Goal: Task Accomplishment & Management: Manage account settings

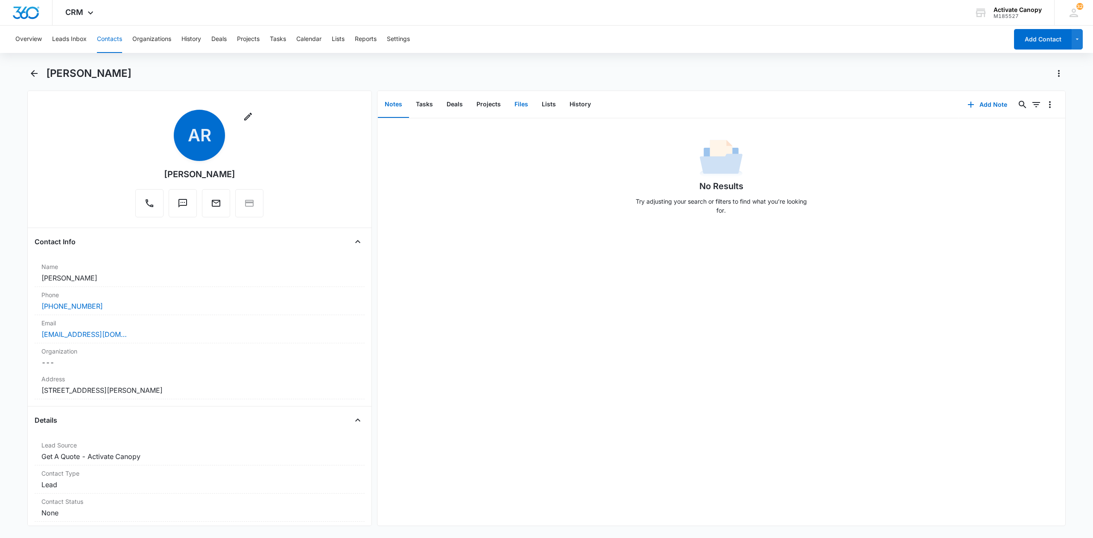
click at [516, 105] on button "Files" at bounding box center [521, 104] width 27 height 26
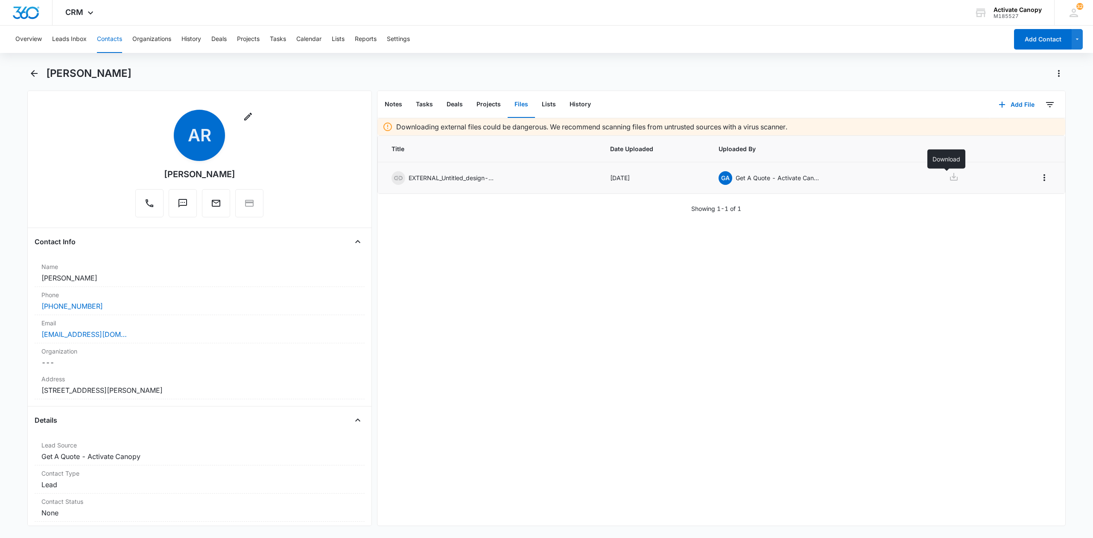
click at [950, 175] on icon at bounding box center [954, 177] width 10 height 10
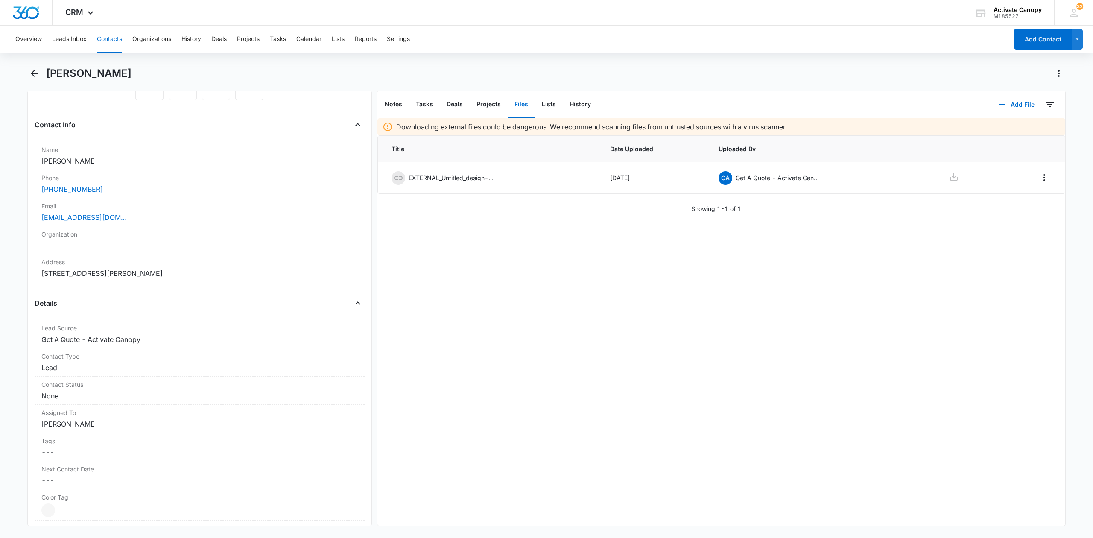
scroll to position [342, 0]
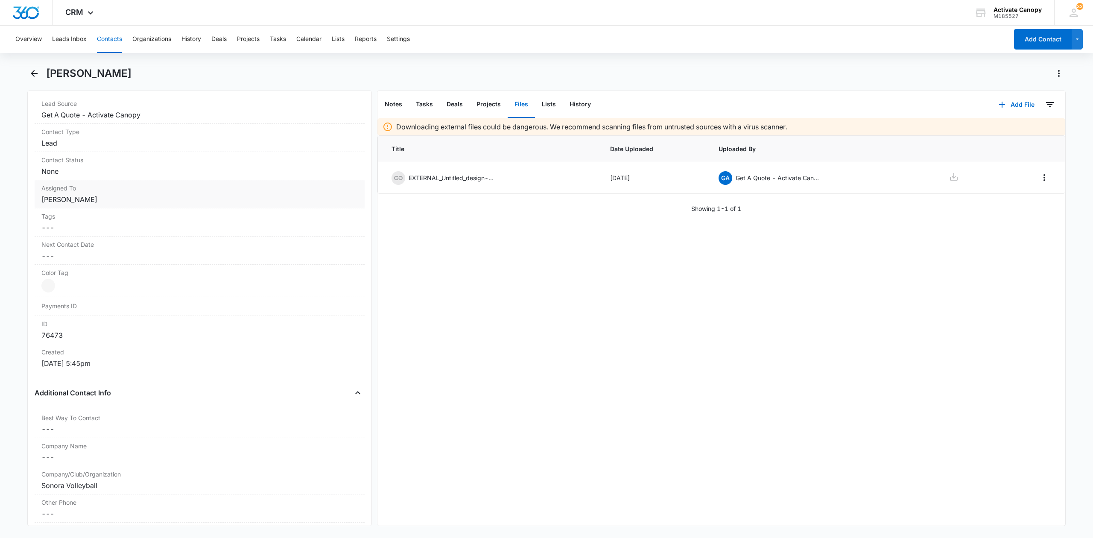
click at [146, 205] on dd "Cancel Save Changes Rusty Wolfe" at bounding box center [199, 199] width 316 height 10
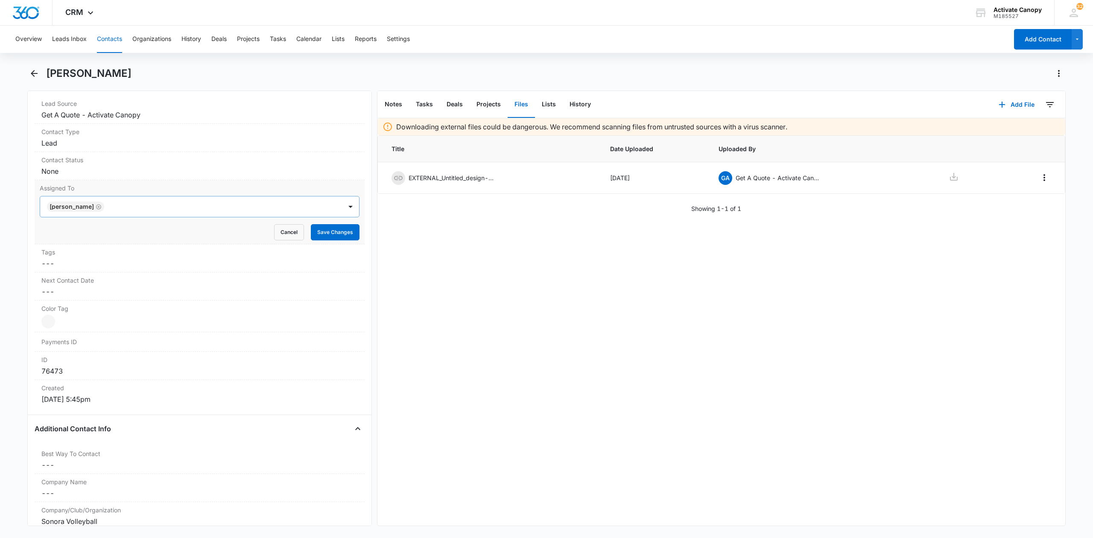
click at [96, 210] on icon "Remove Rusty Wolfe" at bounding box center [99, 207] width 6 height 6
click at [108, 210] on div at bounding box center [189, 207] width 283 height 12
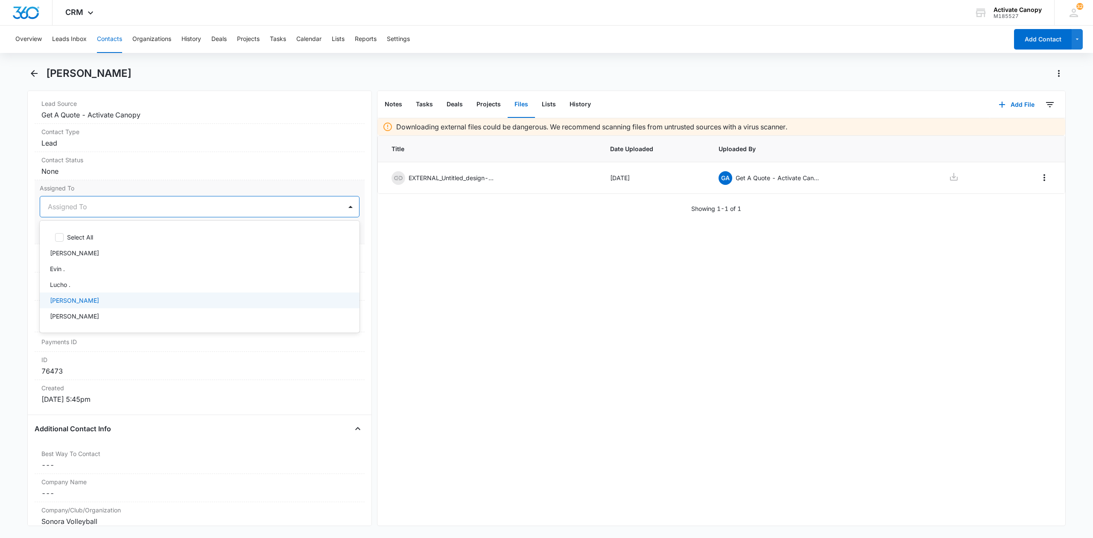
click at [101, 305] on div "[PERSON_NAME]" at bounding box center [199, 300] width 298 height 9
click at [501, 301] on div "Downloading external files could be dangerous. We recommend scanning files from…" at bounding box center [721, 321] width 688 height 407
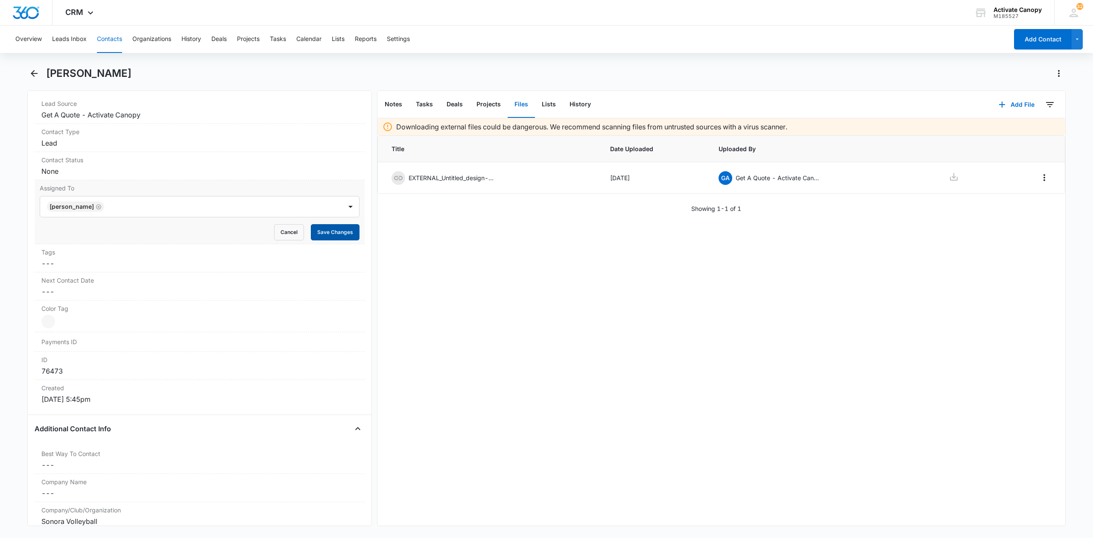
click at [333, 234] on button "Save Changes" at bounding box center [335, 232] width 49 height 16
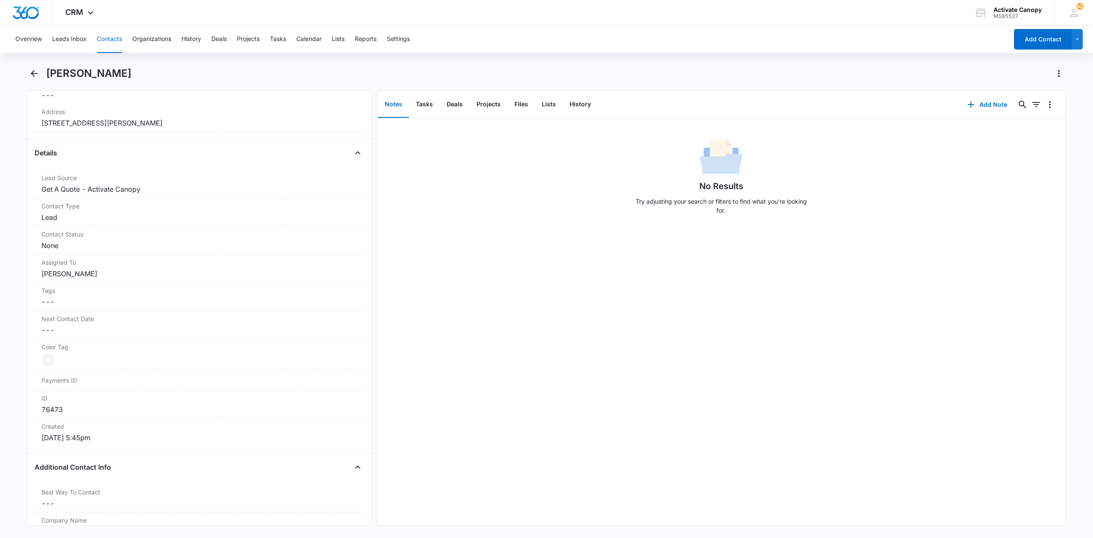
scroll to position [342, 0]
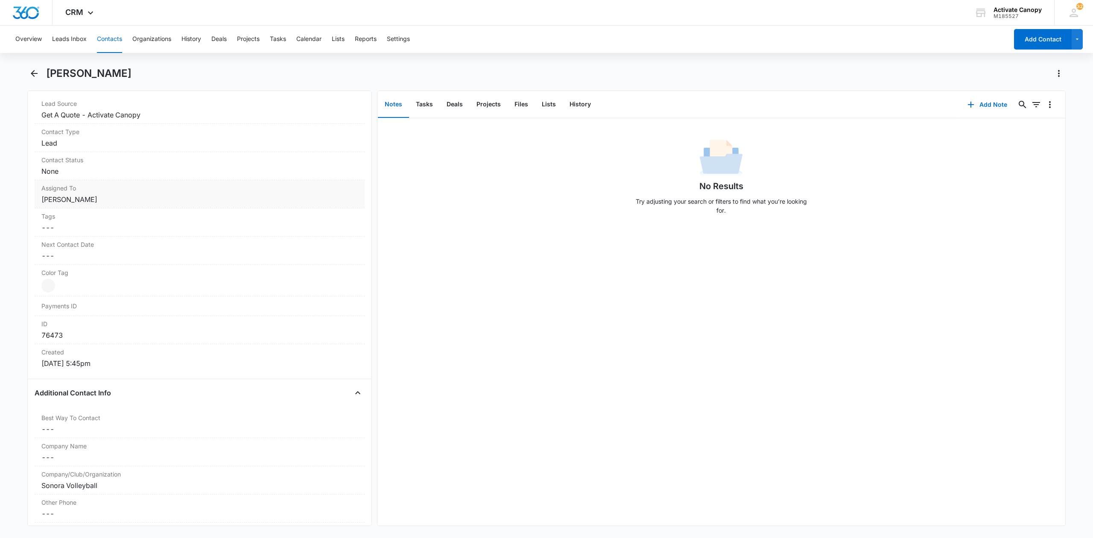
click at [115, 197] on dd "Cancel Save Changes [PERSON_NAME]" at bounding box center [199, 199] width 316 height 10
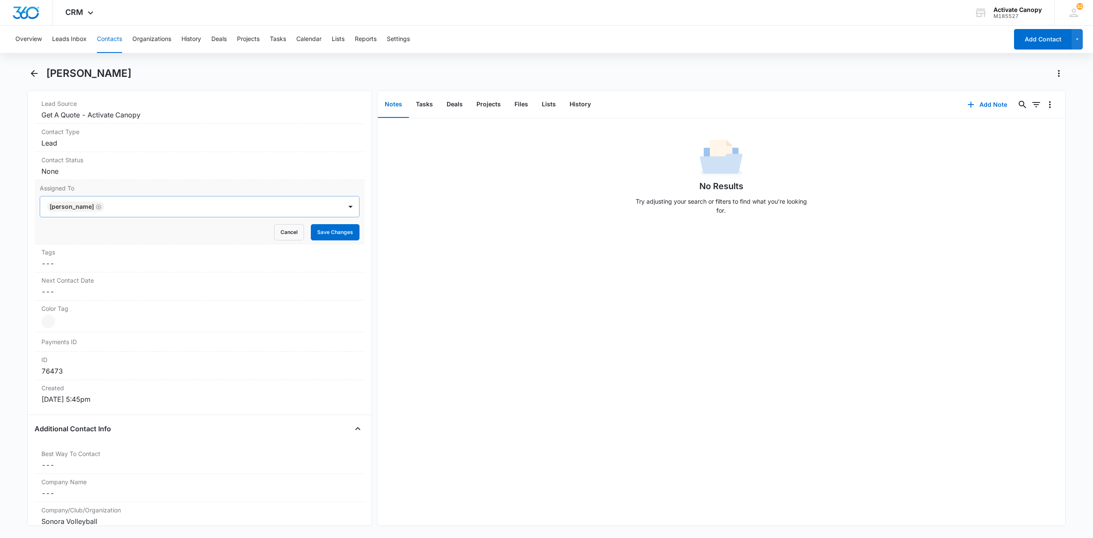
drag, startPoint x: 96, startPoint y: 208, endPoint x: 105, endPoint y: 212, distance: 9.6
click at [96, 208] on icon "Remove Casey Olivarria" at bounding box center [99, 207] width 6 height 6
click at [120, 212] on div at bounding box center [189, 207] width 283 height 12
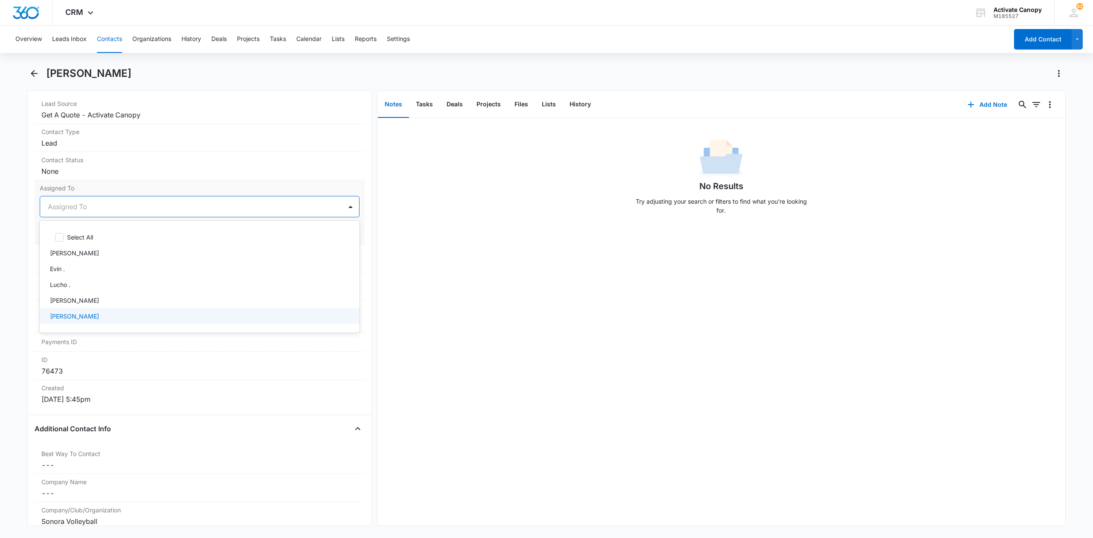
click at [84, 316] on p "[PERSON_NAME]" at bounding box center [74, 316] width 49 height 9
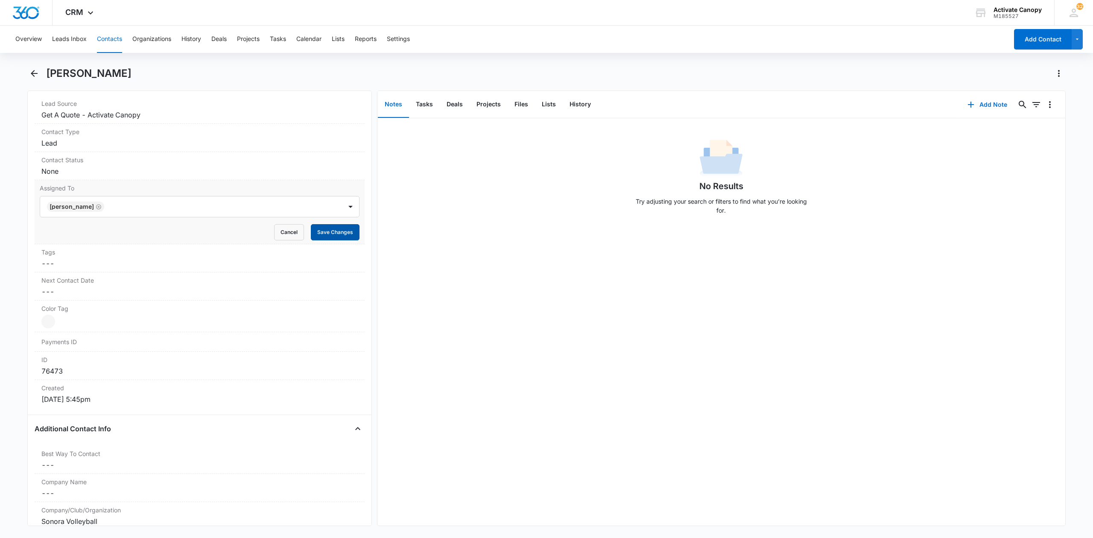
drag, startPoint x: 419, startPoint y: 249, endPoint x: 326, endPoint y: 233, distance: 94.5
click at [416, 249] on div "No Results Try adjusting your search or filters to find what you’re looking for." at bounding box center [721, 321] width 688 height 407
click at [318, 232] on button "Save Changes" at bounding box center [335, 232] width 49 height 16
